Goal: Task Accomplishment & Management: Use online tool/utility

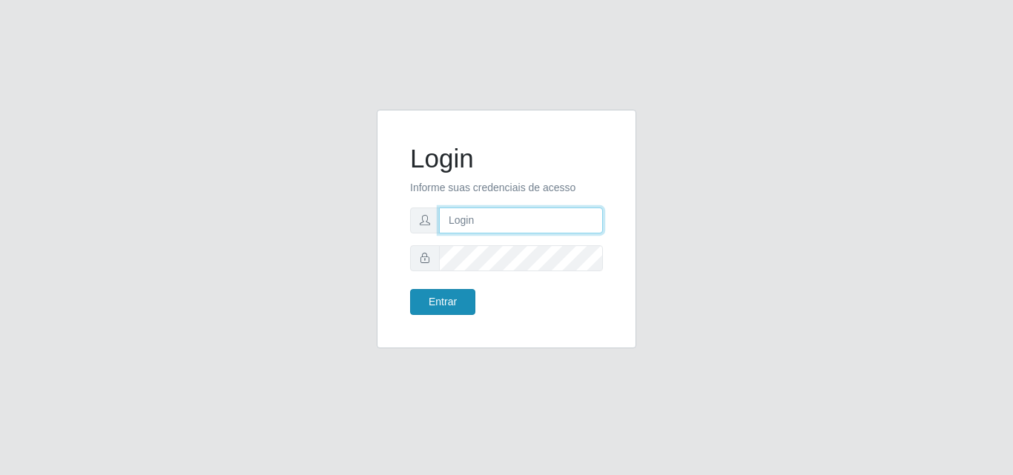
type input "analucia@cestao"
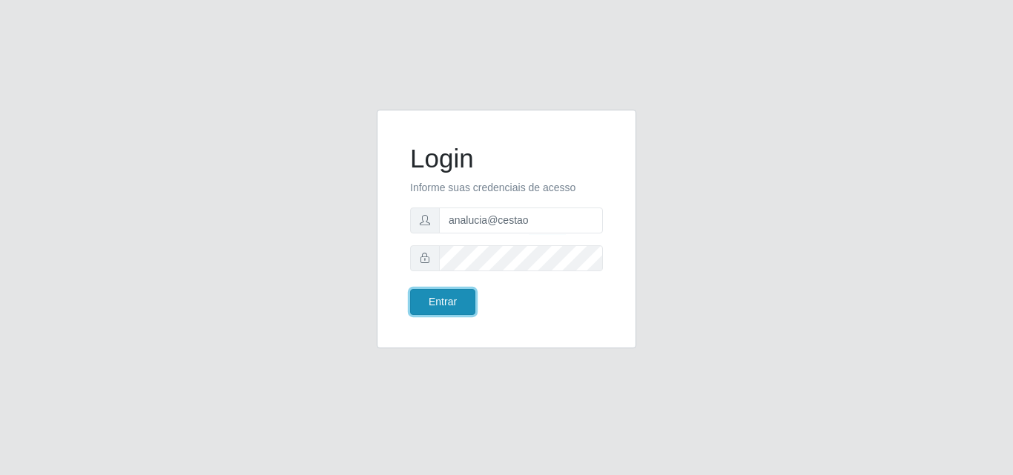
click at [441, 305] on button "Entrar" at bounding box center [442, 302] width 65 height 26
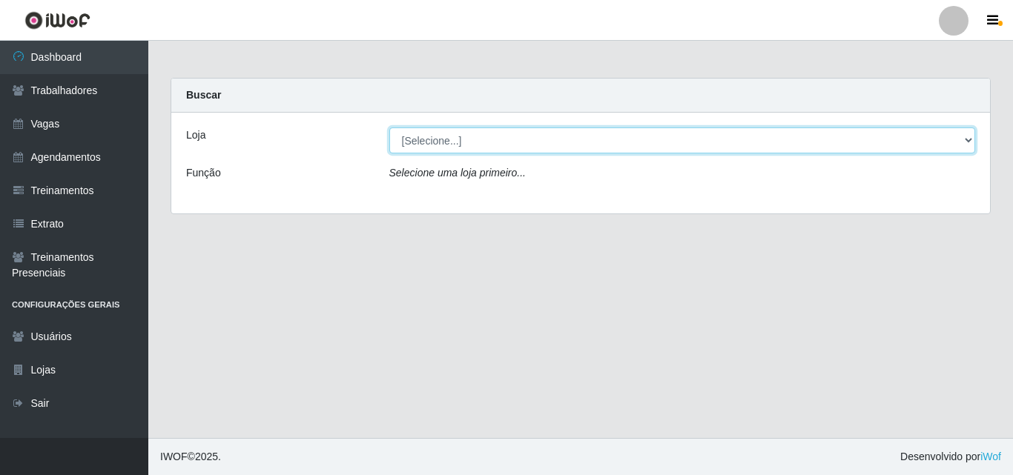
click at [477, 132] on select "[Selecione...] O Cestão - Geisel" at bounding box center [682, 141] width 587 height 26
select select "224"
click at [389, 128] on select "[Selecione...] O Cestão - Geisel" at bounding box center [682, 141] width 587 height 26
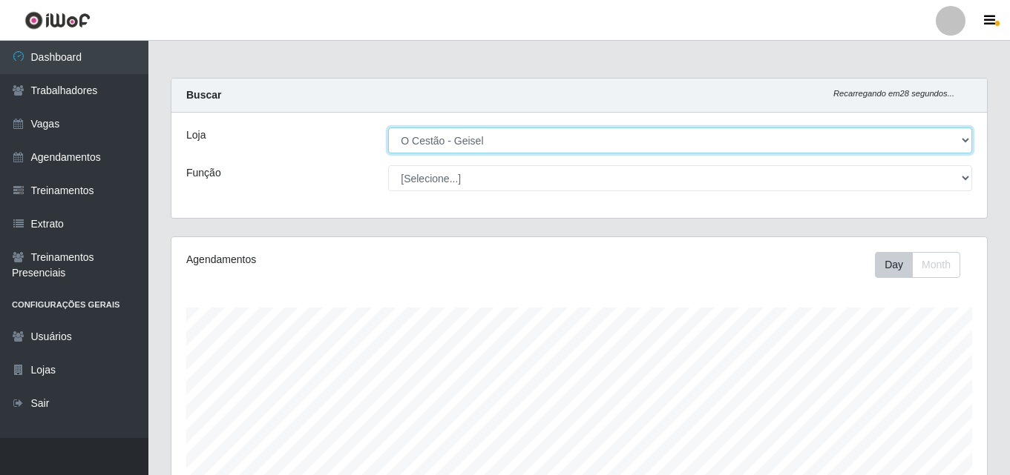
scroll to position [308, 815]
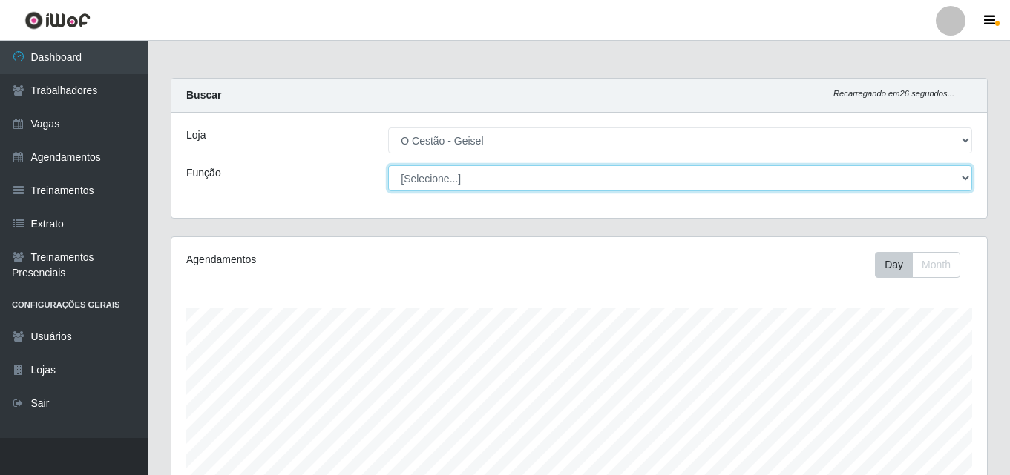
click at [427, 178] on select "[Selecione...] ASG ASG + ASG ++ Auxiliar de Estoque Auxiliar de Estoque + Auxil…" at bounding box center [680, 178] width 584 height 26
click at [388, 165] on select "[Selecione...] ASG ASG + ASG ++ Auxiliar de Estoque Auxiliar de Estoque + Auxil…" at bounding box center [680, 178] width 584 height 26
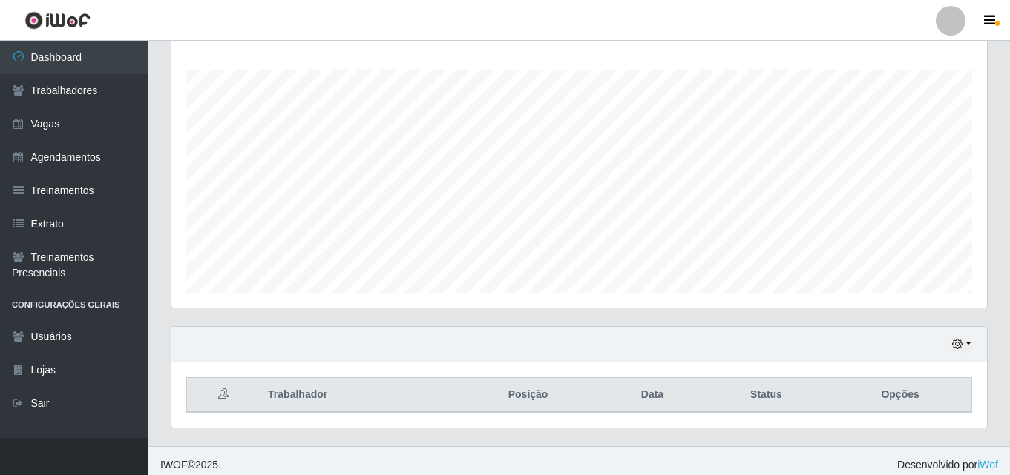
scroll to position [246, 0]
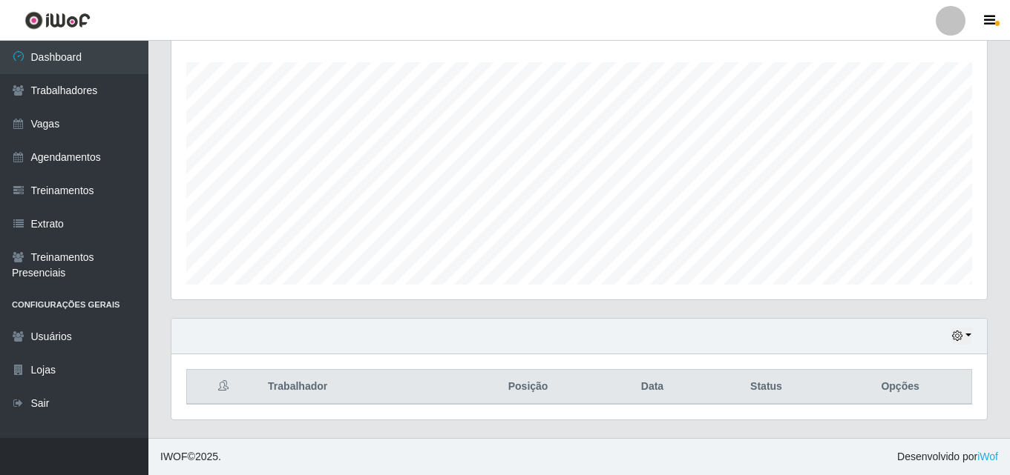
click at [973, 332] on div "Hoje 1 dia 3 dias 1 Semana Não encerrados" at bounding box center [578, 337] width 815 height 36
click at [968, 335] on button "button" at bounding box center [961, 336] width 21 height 17
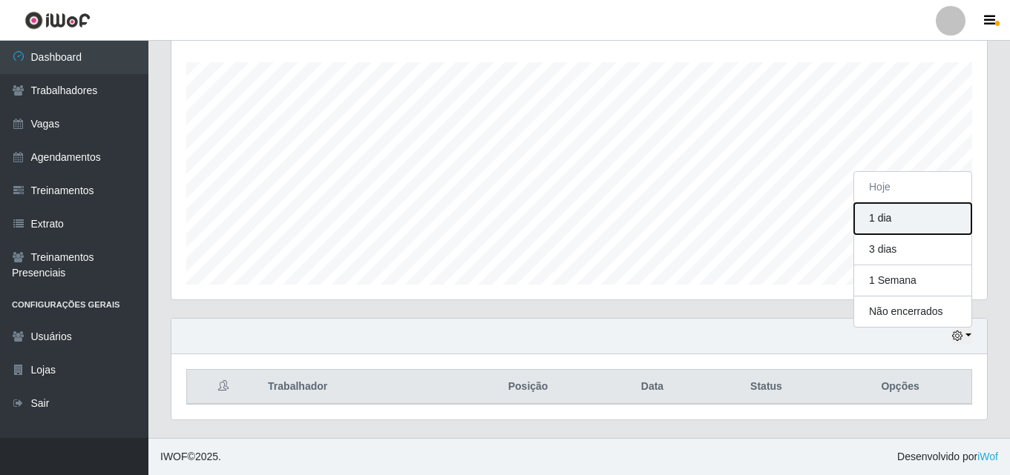
click at [902, 219] on button "1 dia" at bounding box center [912, 218] width 117 height 31
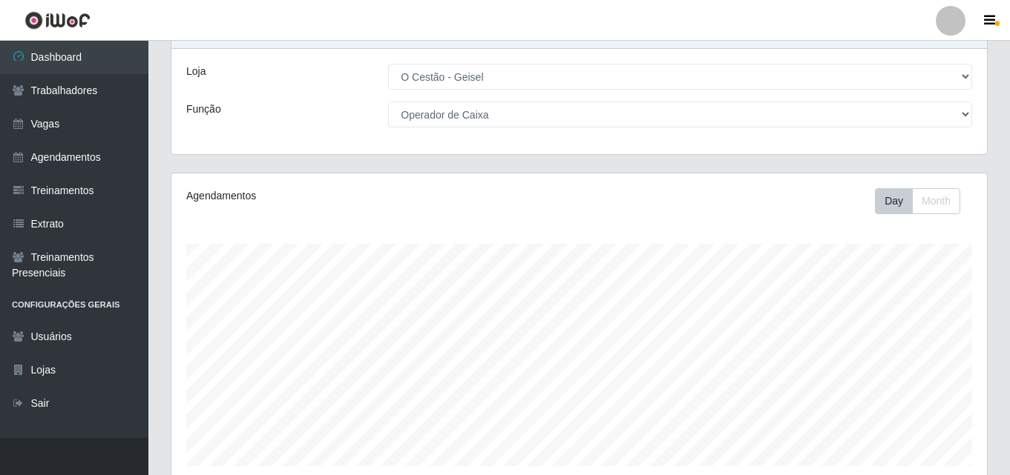
scroll to position [0, 0]
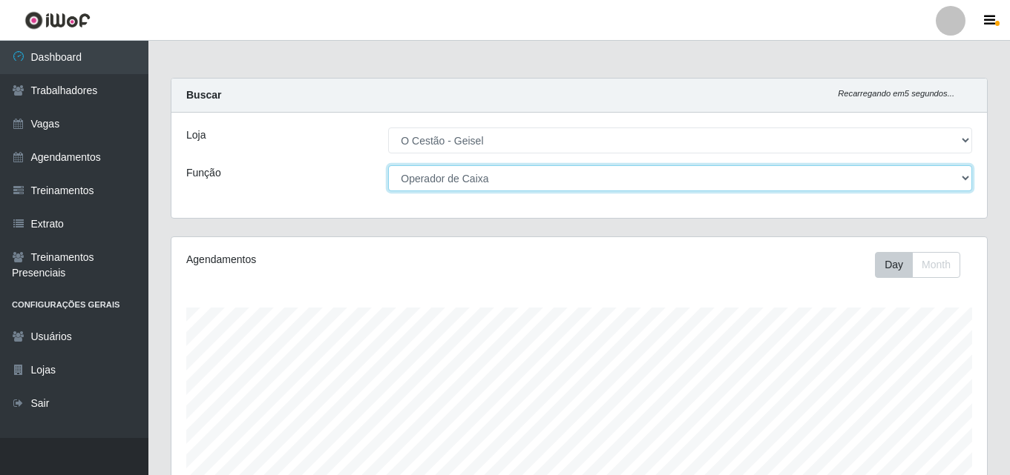
click at [605, 178] on select "[Selecione...] ASG ASG + ASG ++ Auxiliar de Estoque Auxiliar de Estoque + Auxil…" at bounding box center [680, 178] width 584 height 26
select select "72"
click at [388, 165] on select "[Selecione...] ASG ASG + ASG ++ Auxiliar de Estoque Auxiliar de Estoque + Auxil…" at bounding box center [680, 178] width 584 height 26
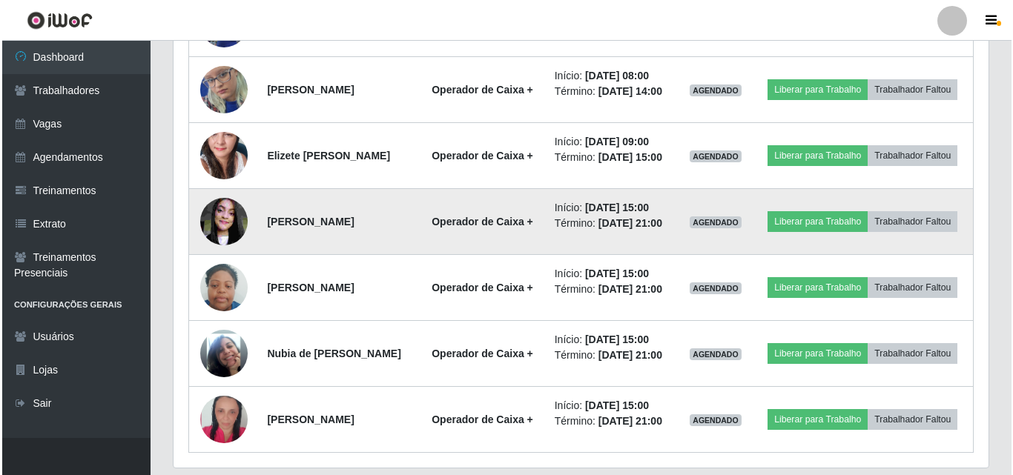
scroll to position [633, 0]
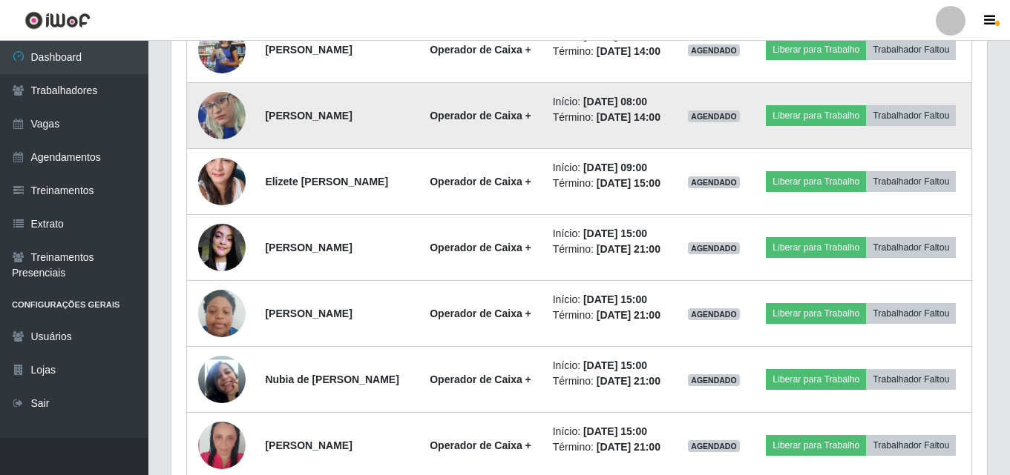
click at [225, 108] on img at bounding box center [221, 116] width 47 height 102
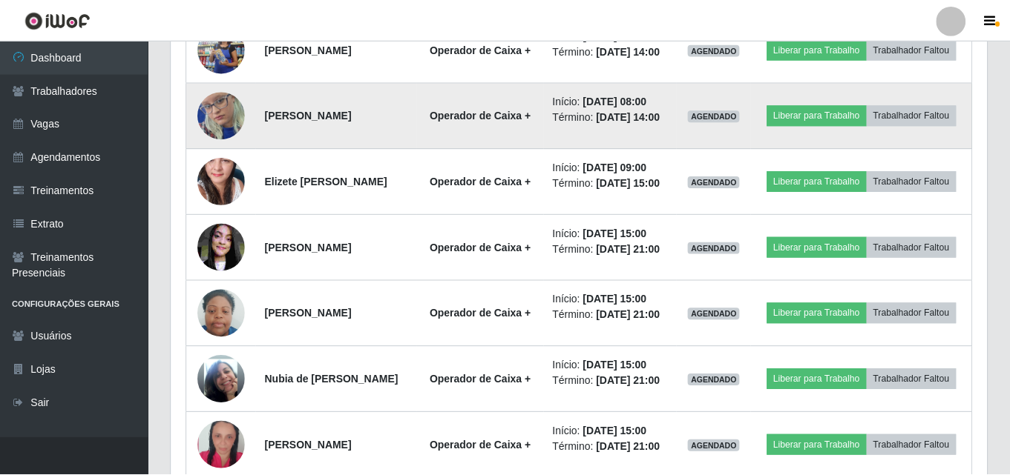
scroll to position [308, 808]
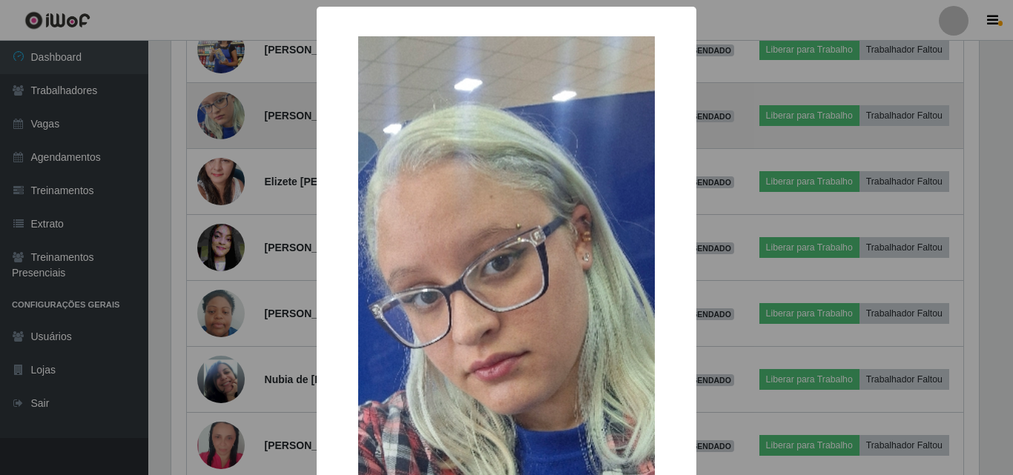
click at [225, 108] on div "× OK Cancel" at bounding box center [506, 237] width 1013 height 475
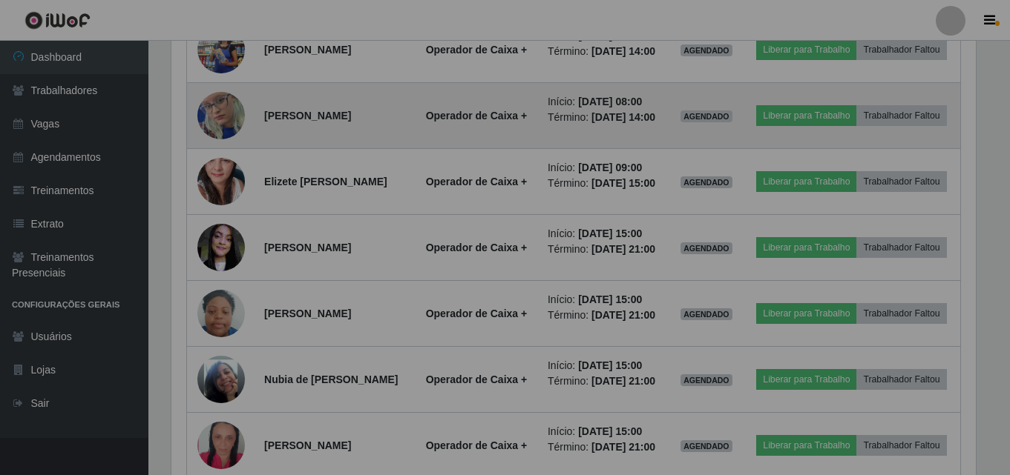
scroll to position [308, 815]
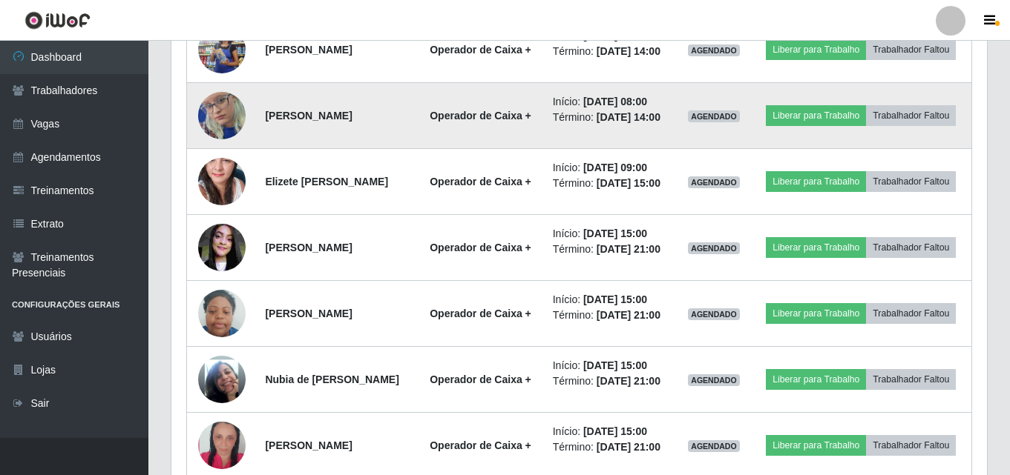
click at [225, 108] on img at bounding box center [221, 116] width 47 height 102
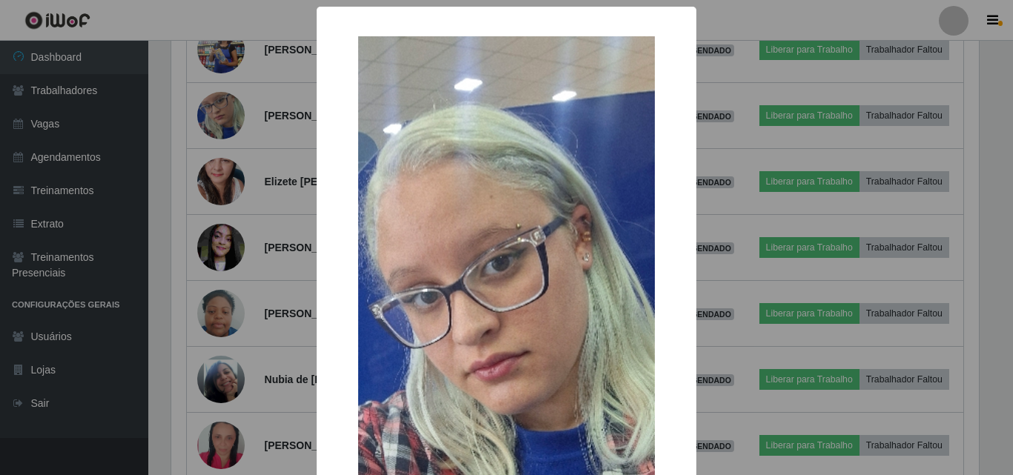
click at [266, 153] on div "× OK Cancel" at bounding box center [506, 237] width 1013 height 475
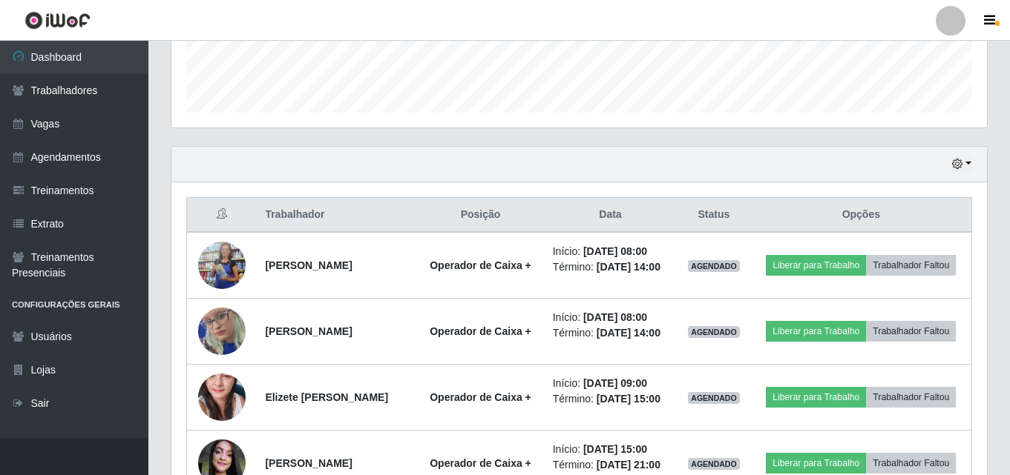
scroll to position [411, 0]
